Goal: Book appointment/travel/reservation

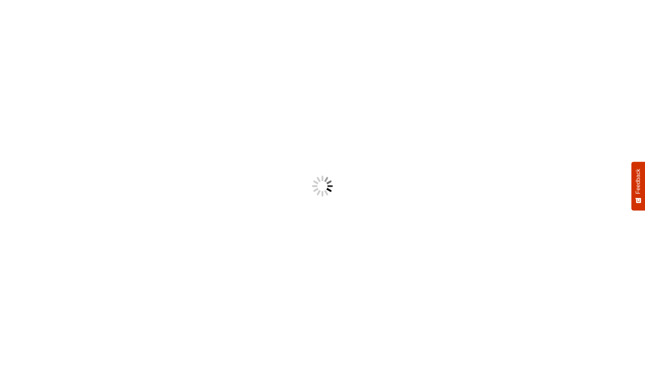
click at [613, 21] on body "Something went wrong! Try reload Feedback How would you rate your experience? H…" at bounding box center [322, 186] width 645 height 372
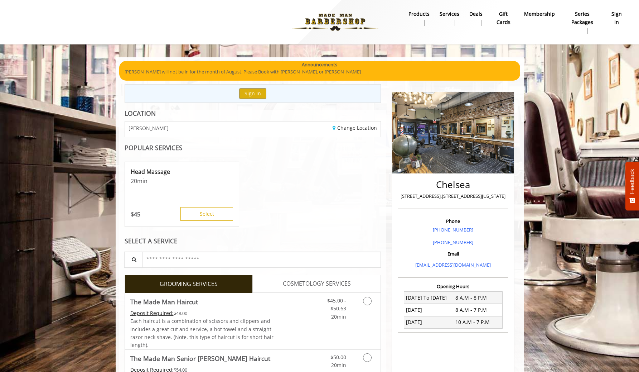
click at [613, 22] on b "sign in" at bounding box center [617, 18] width 14 height 16
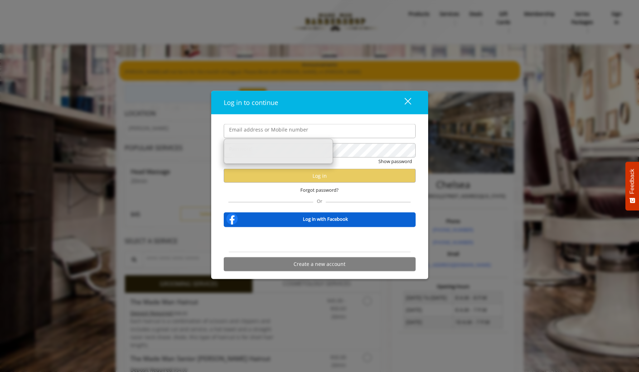
click at [329, 135] on input "Email address or Mobile number" at bounding box center [320, 131] width 192 height 14
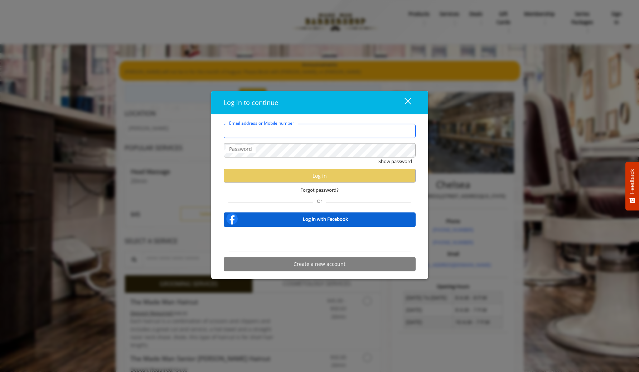
type input "**********"
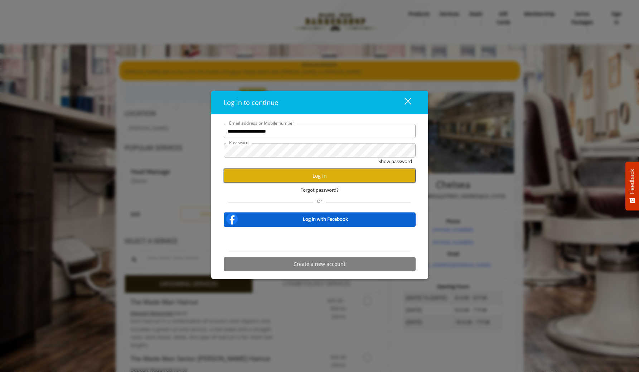
click at [302, 181] on button "Log in" at bounding box center [320, 176] width 192 height 14
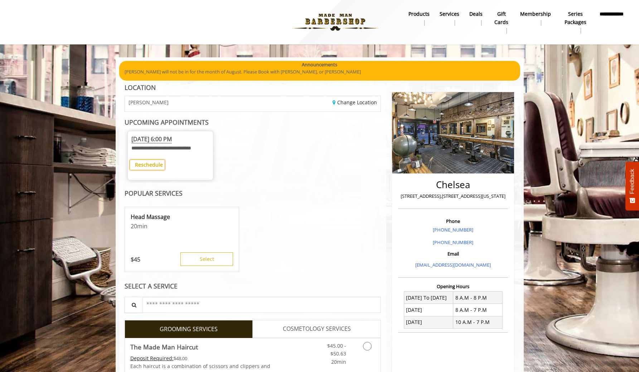
click at [145, 168] on b "Reschedule" at bounding box center [149, 164] width 28 height 7
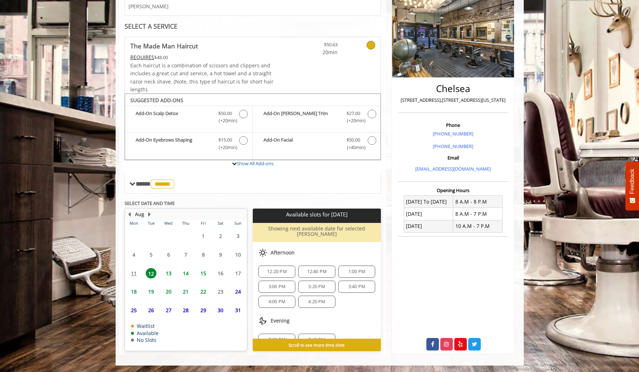
scroll to position [47, 0]
click at [283, 324] on span "7:20 PM" at bounding box center [277, 327] width 17 height 6
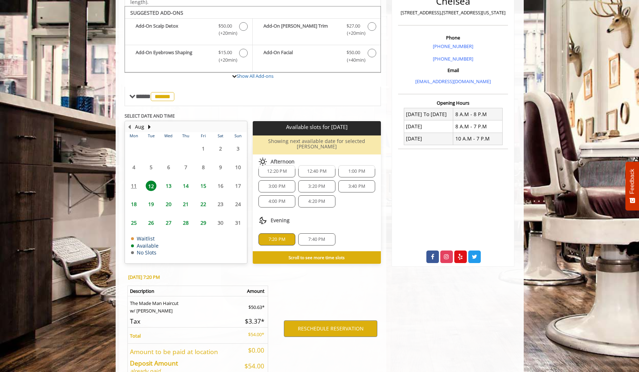
scroll to position [220, 0]
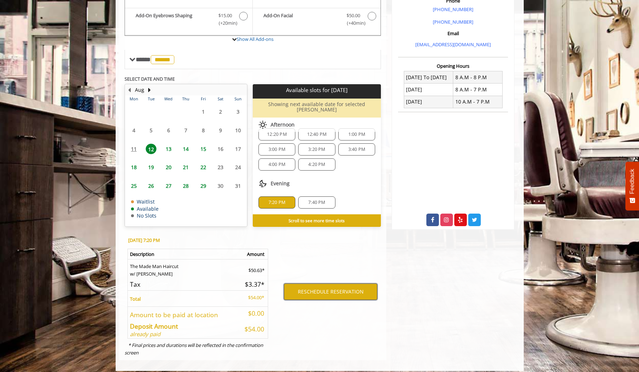
click at [336, 287] on button "RESCHEDULE RESERVATION" at bounding box center [330, 291] width 93 height 16
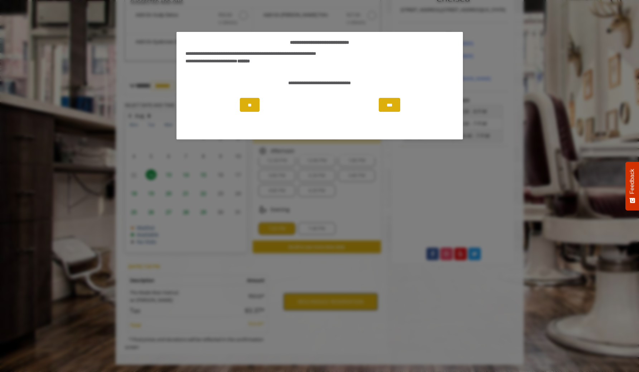
scroll to position [181, 0]
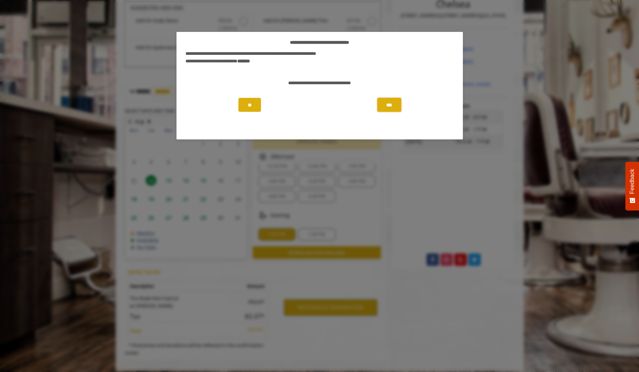
click at [392, 108] on button "***" at bounding box center [390, 105] width 24 height 14
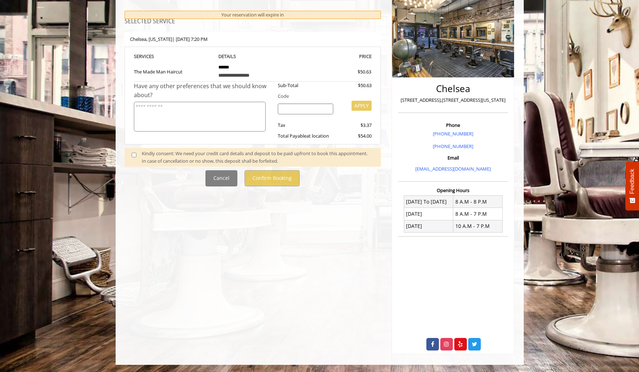
scroll to position [0, 0]
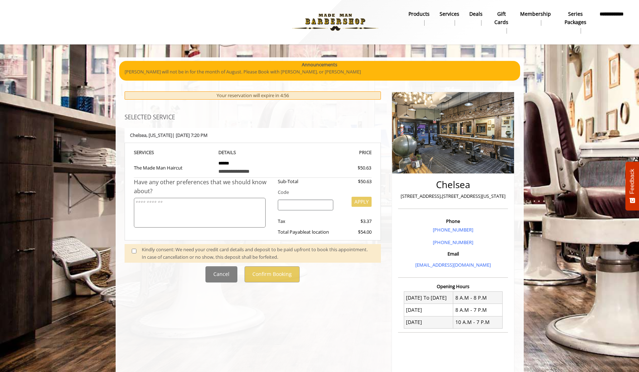
click at [136, 253] on span at bounding box center [136, 253] width 21 height 15
click at [134, 254] on span at bounding box center [136, 253] width 21 height 15
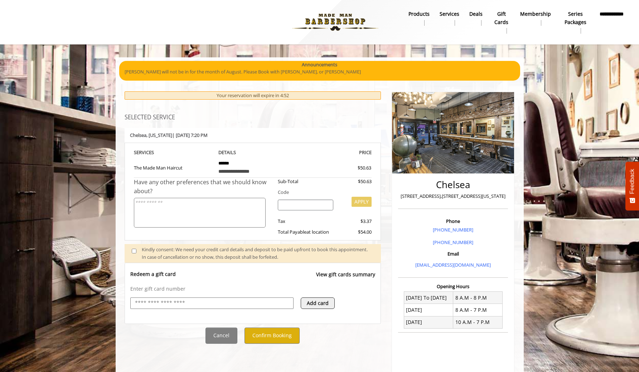
scroll to position [96, 0]
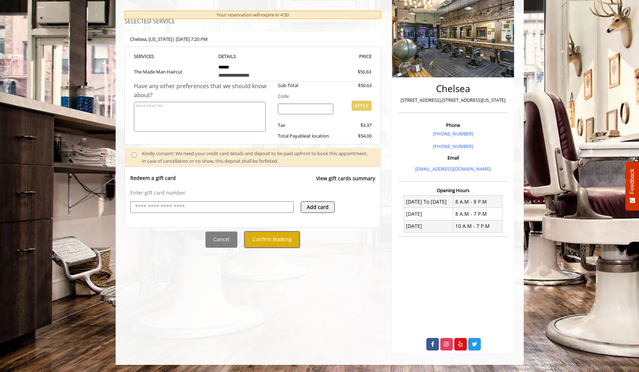
click at [272, 245] on button "Confirm Booking" at bounding box center [272, 239] width 55 height 16
